Goal: Task Accomplishment & Management: Use online tool/utility

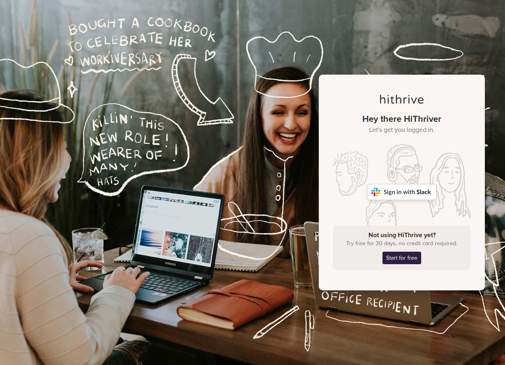
click at [408, 185] on img at bounding box center [401, 192] width 69 height 16
click at [408, 189] on img at bounding box center [401, 192] width 69 height 16
